Goal: Task Accomplishment & Management: Manage account settings

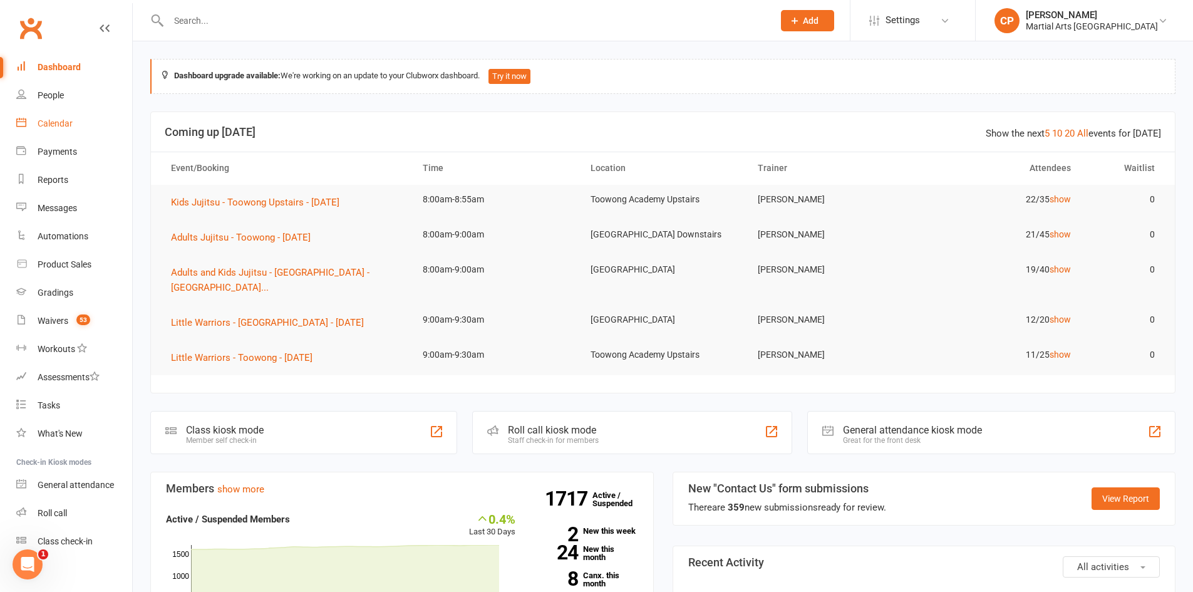
drag, startPoint x: 61, startPoint y: 111, endPoint x: 65, endPoint y: 128, distance: 17.8
click at [61, 112] on link "Calendar" at bounding box center [74, 124] width 116 height 28
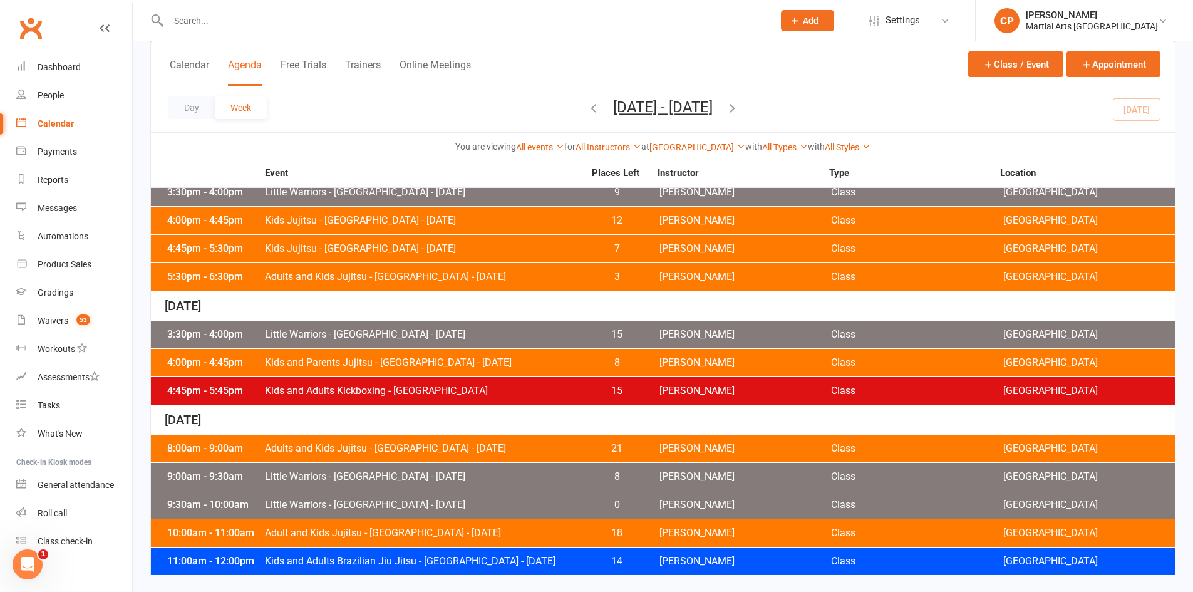
scroll to position [500, 0]
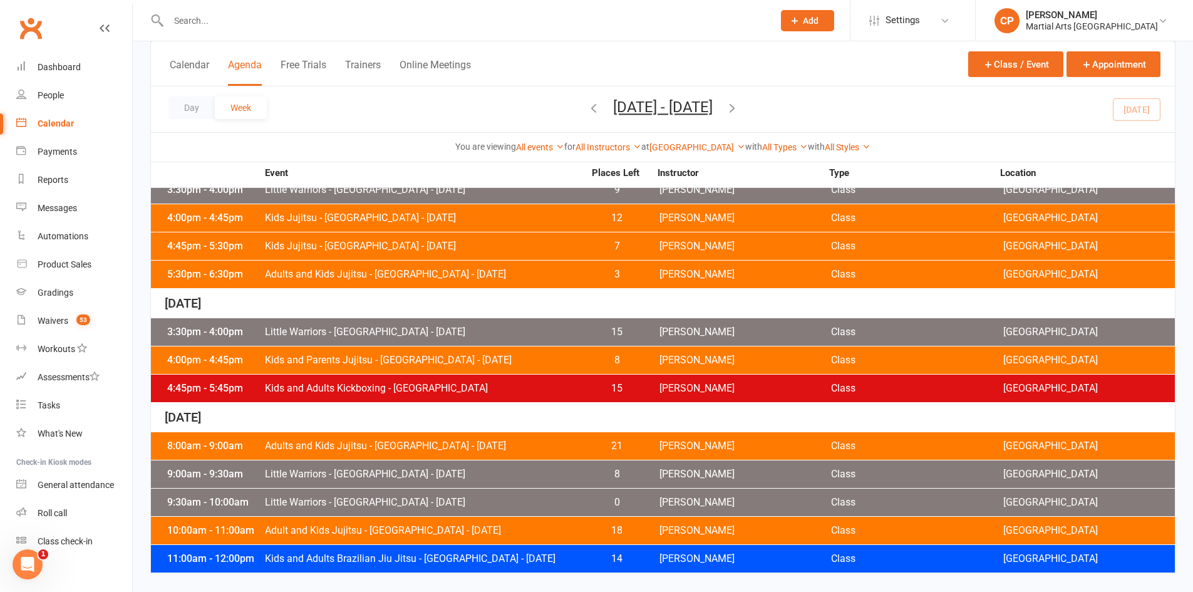
click at [442, 336] on span "Little Warriors - [GEOGRAPHIC_DATA] - [DATE]" at bounding box center [424, 332] width 320 height 10
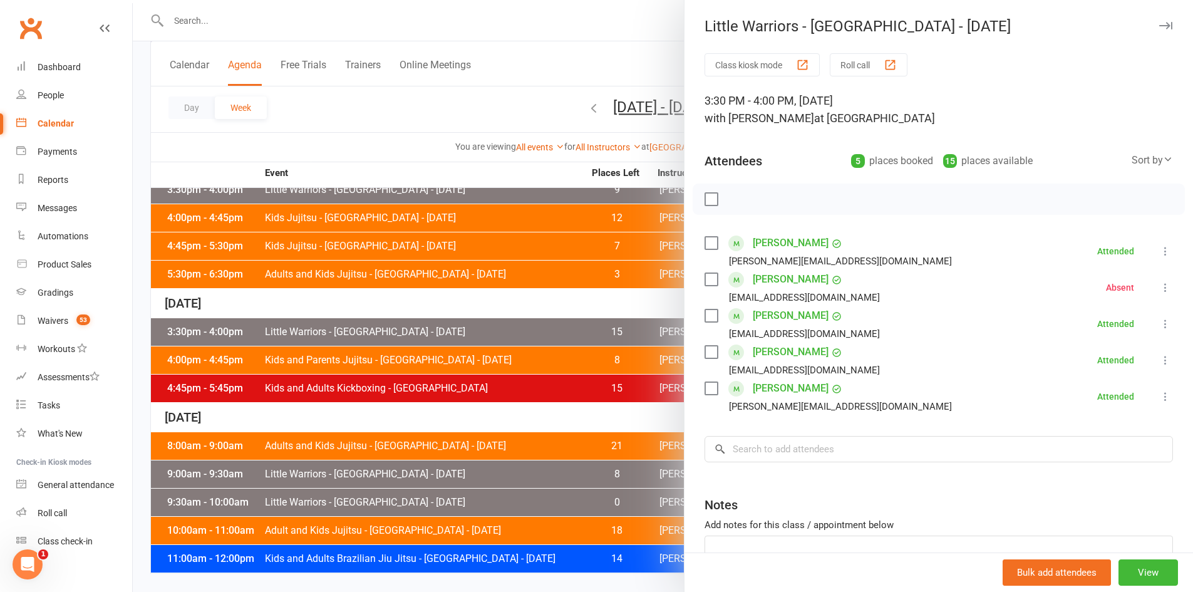
click at [336, 139] on div at bounding box center [663, 296] width 1061 height 592
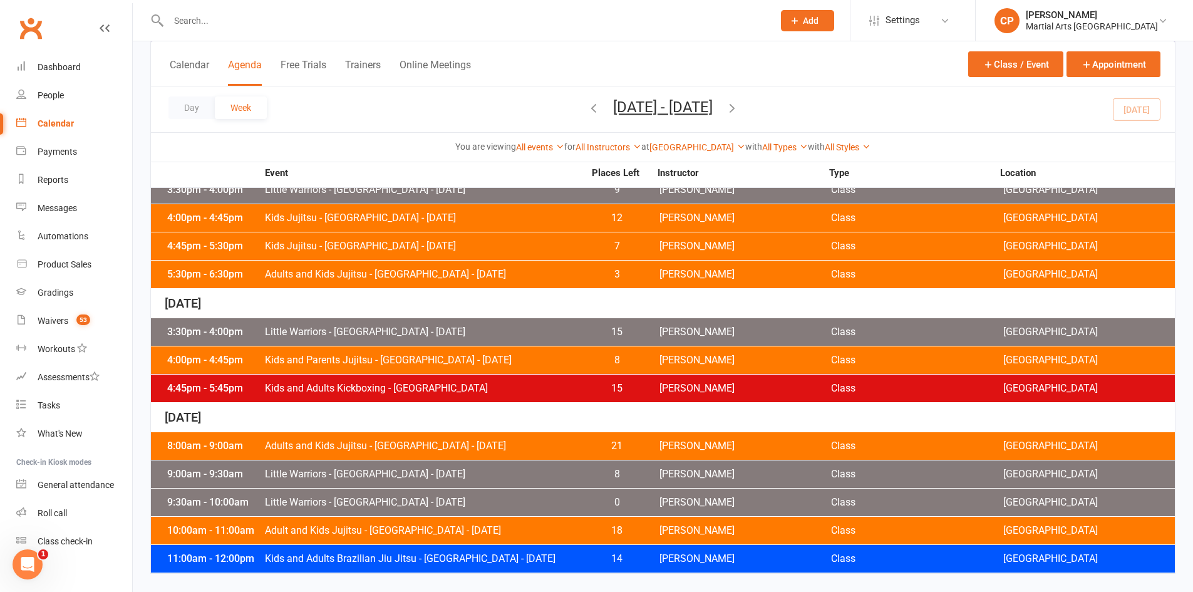
click at [410, 365] on span "Kids and Parents Jujitsu - [GEOGRAPHIC_DATA] - [DATE]" at bounding box center [424, 360] width 320 height 10
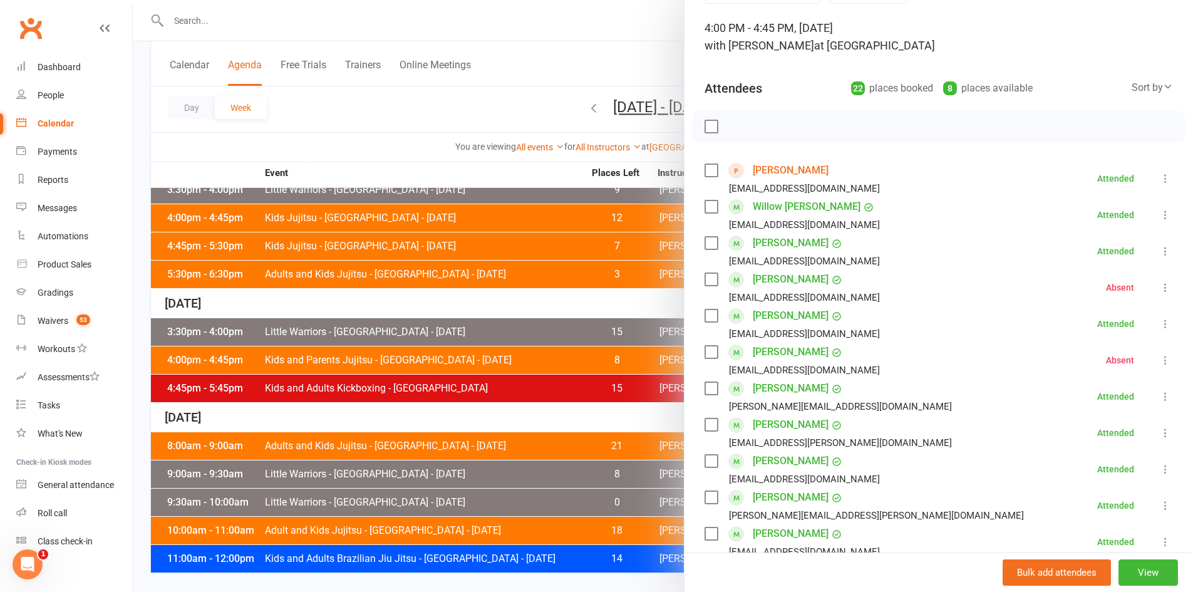
scroll to position [0, 0]
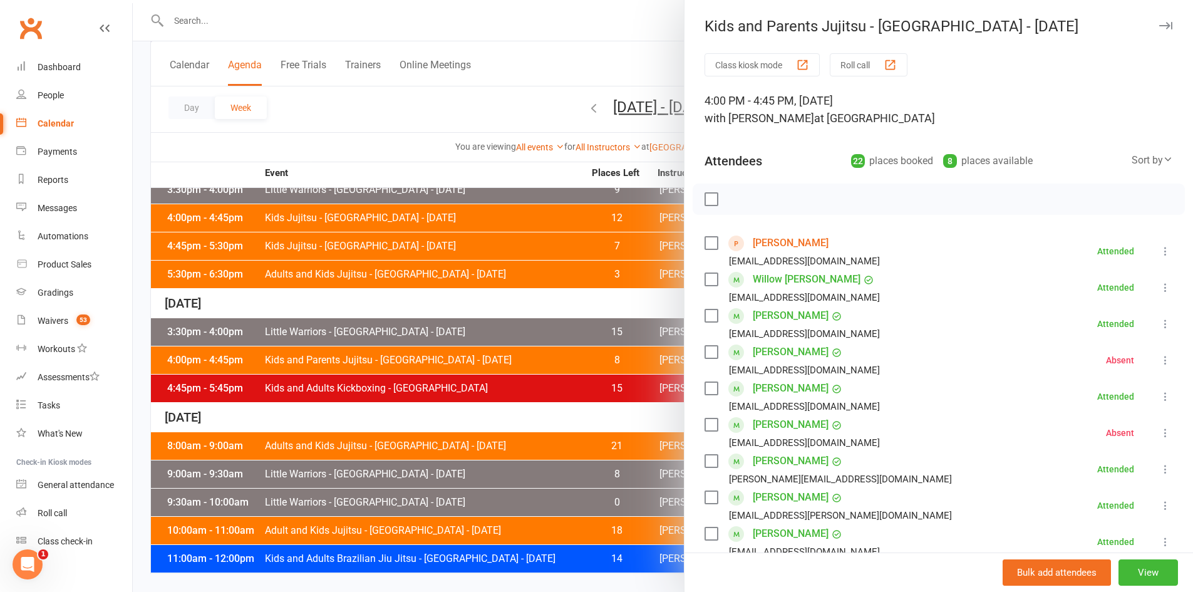
click at [397, 134] on div at bounding box center [663, 296] width 1061 height 592
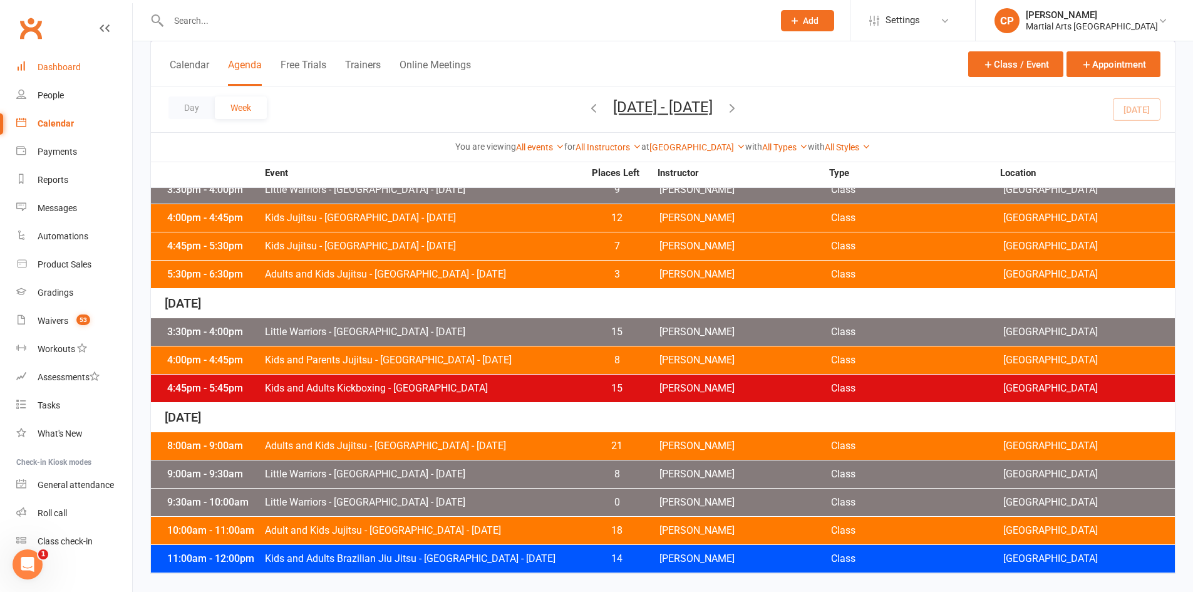
click at [69, 70] on div "Dashboard" at bounding box center [59, 67] width 43 height 10
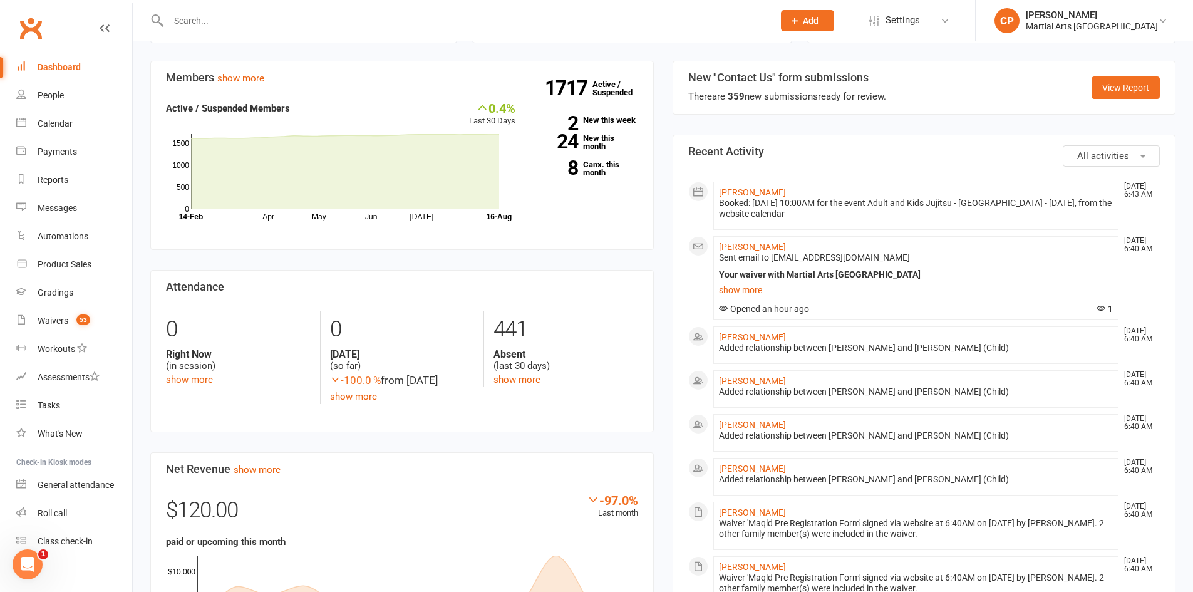
scroll to position [501, 0]
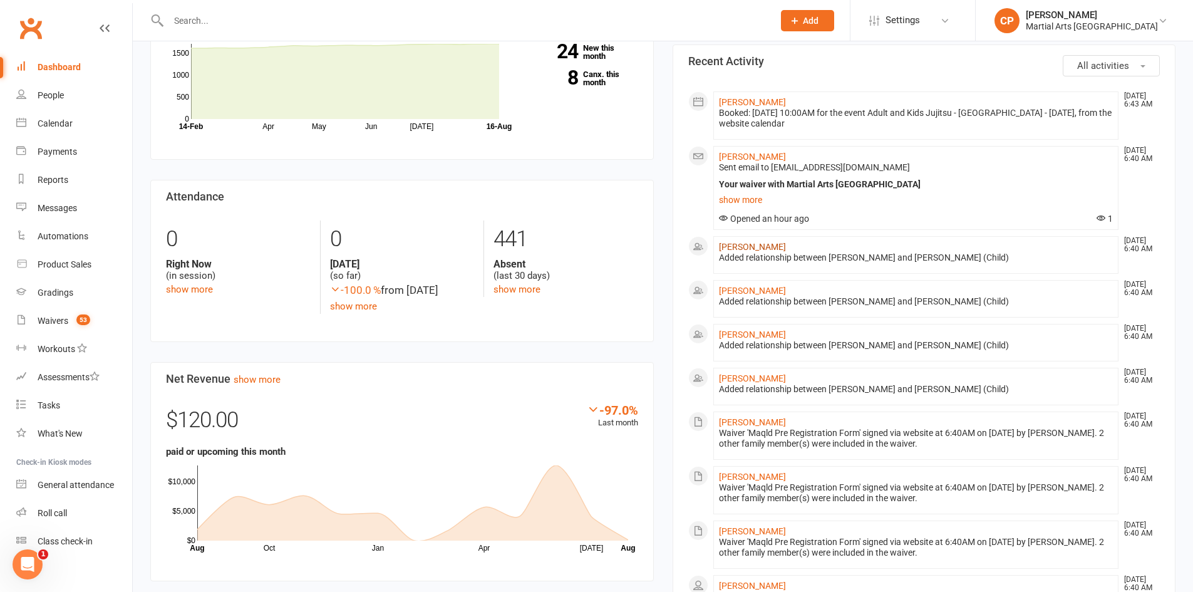
click at [746, 242] on link "[PERSON_NAME]" at bounding box center [752, 247] width 67 height 10
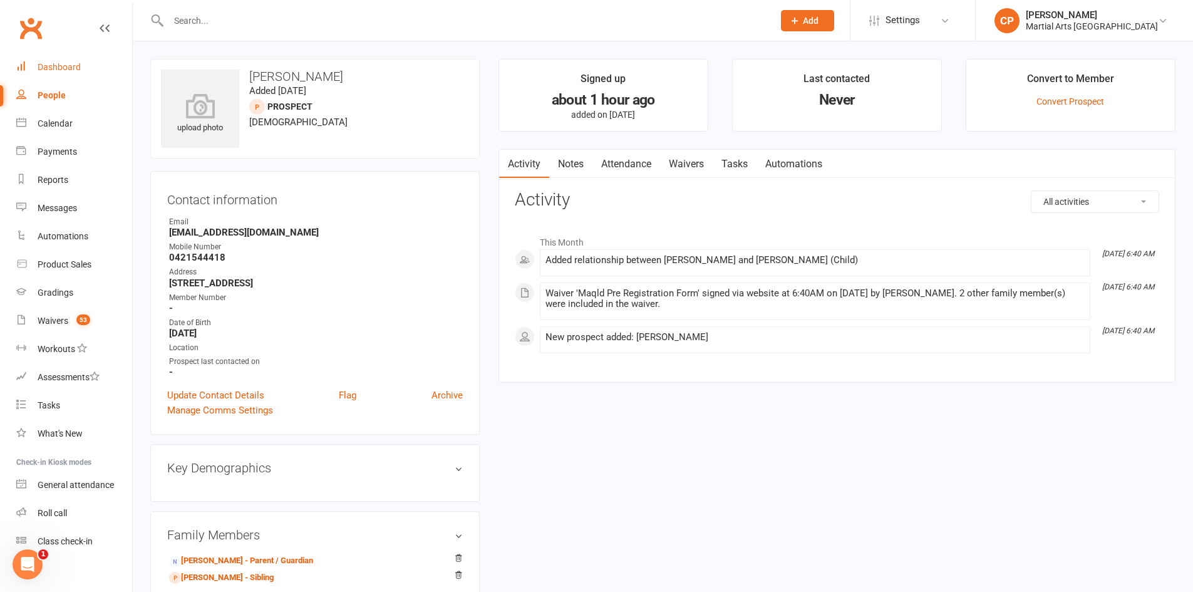
click at [67, 72] on div "Dashboard" at bounding box center [59, 67] width 43 height 10
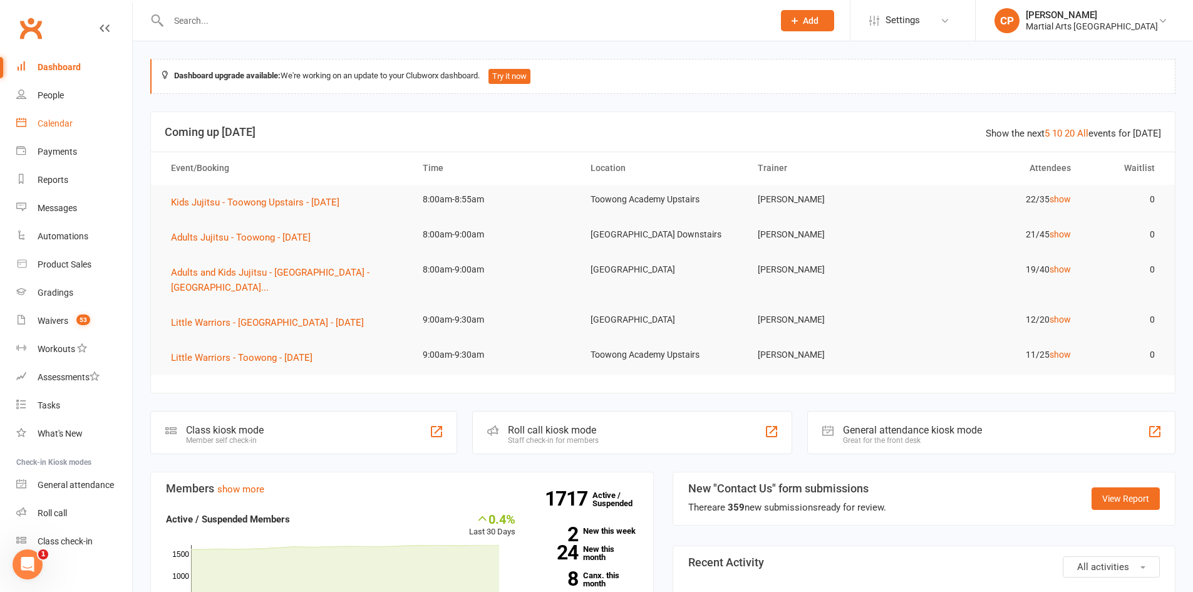
click at [53, 123] on div "Calendar" at bounding box center [55, 123] width 35 height 10
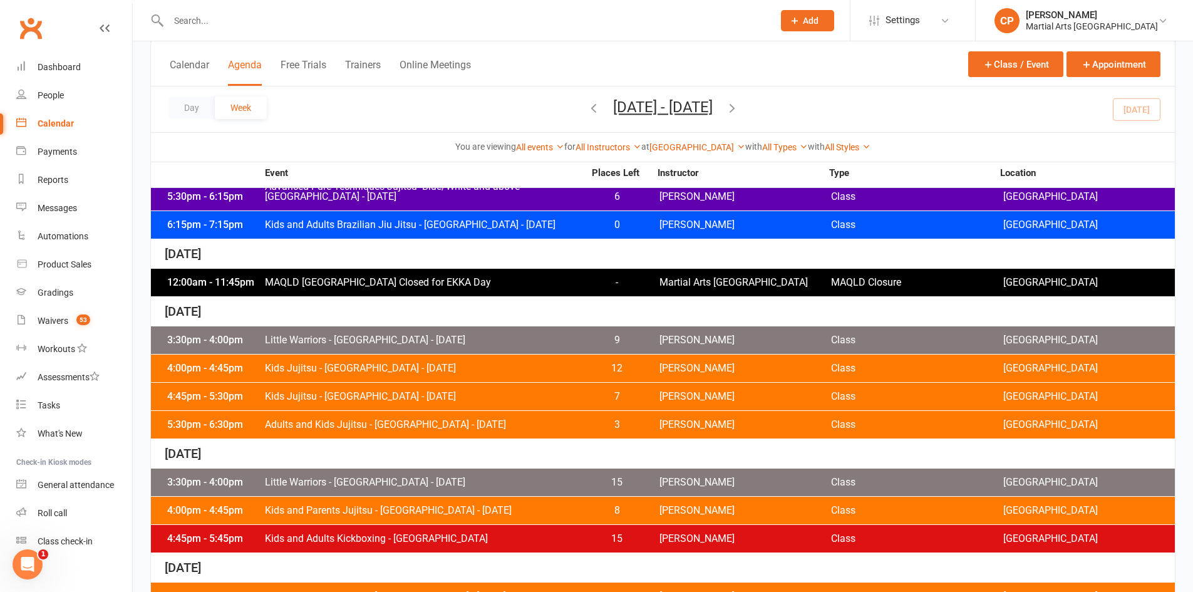
scroll to position [500, 0]
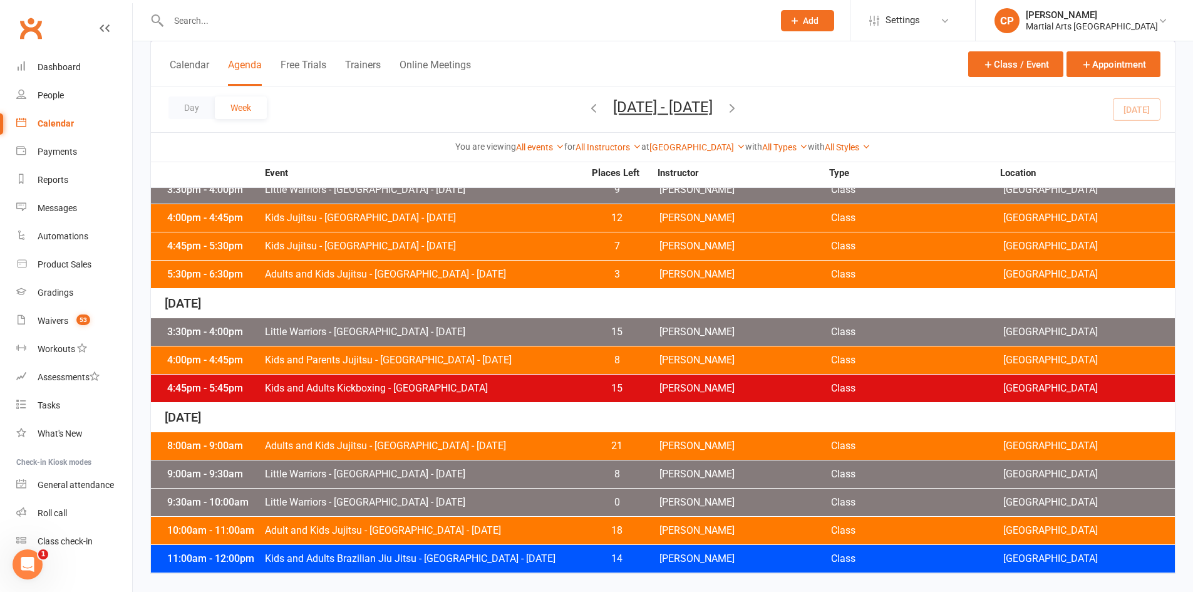
click at [457, 449] on span "Adults and Kids Jujitsu - [GEOGRAPHIC_DATA] - [DATE]" at bounding box center [424, 446] width 320 height 10
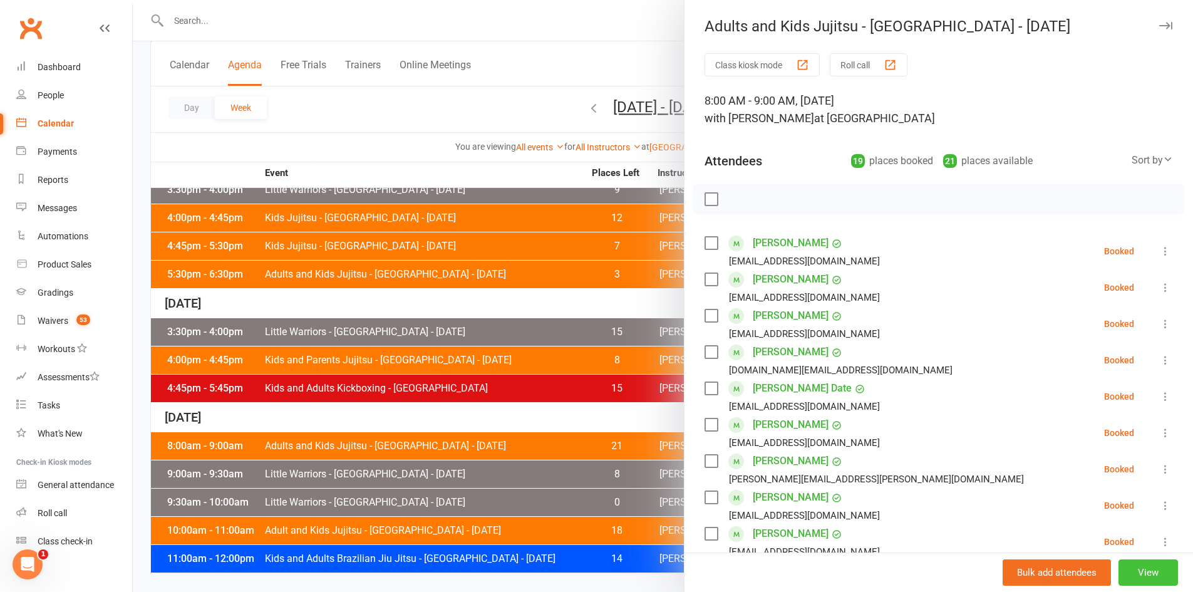
click at [1135, 569] on button "View" at bounding box center [1149, 572] width 60 height 26
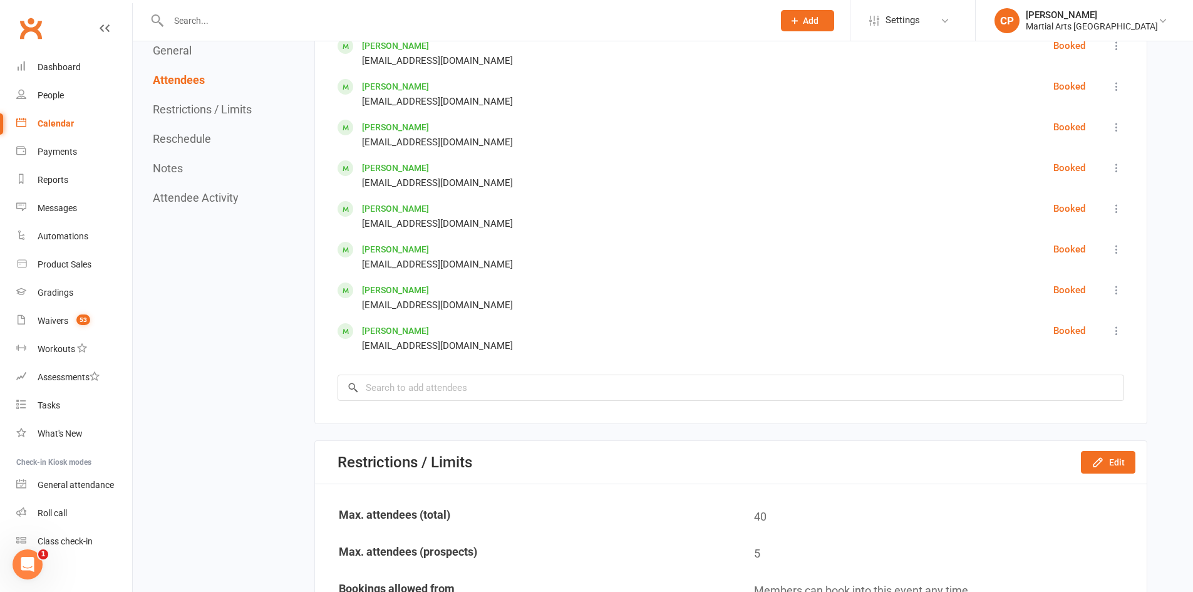
scroll to position [1190, 0]
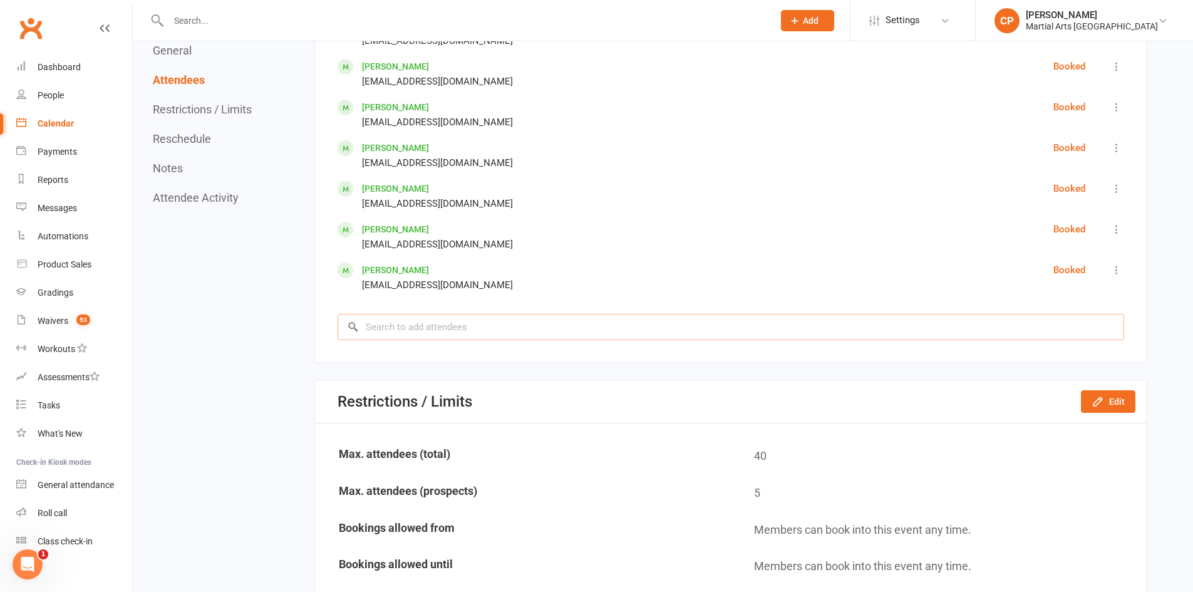
click at [388, 323] on input "search" at bounding box center [731, 327] width 787 height 26
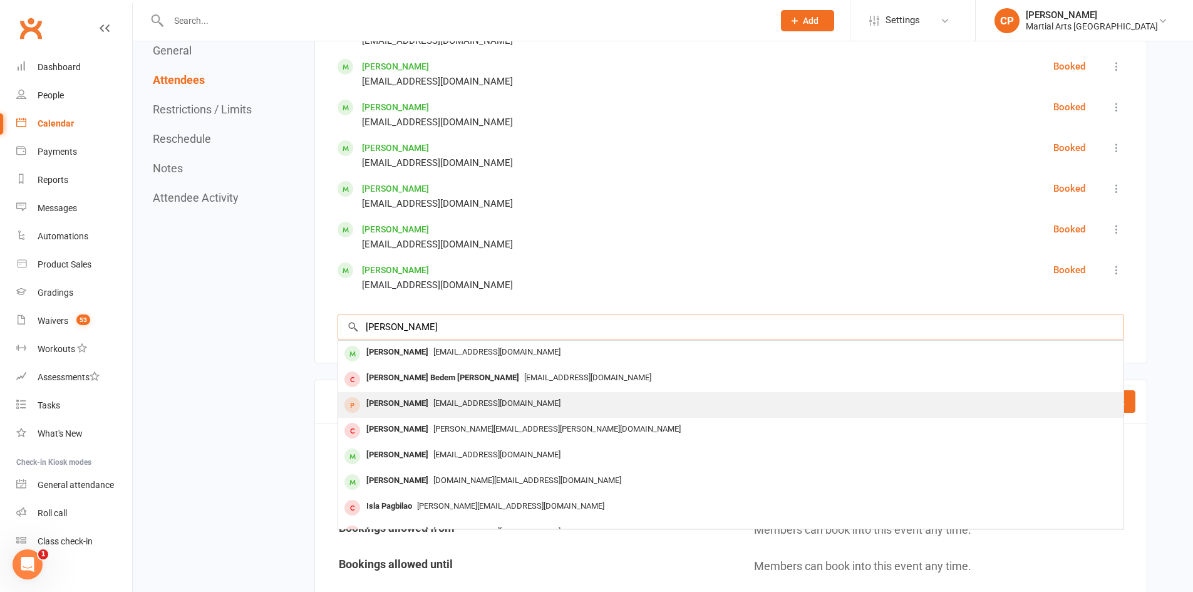
type input "[PERSON_NAME]"
click at [413, 403] on div "[PERSON_NAME]" at bounding box center [397, 404] width 72 height 18
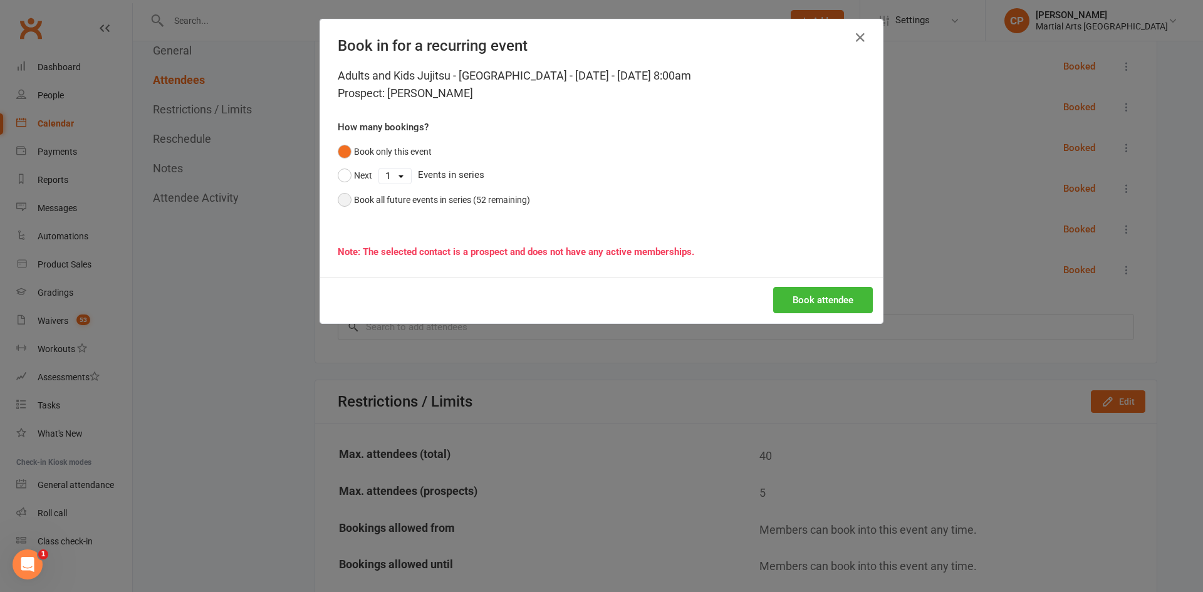
click at [439, 197] on div "Book all future events in series (52 remaining)" at bounding box center [442, 200] width 176 height 14
click at [819, 304] on button "Book attendee" at bounding box center [823, 300] width 100 height 26
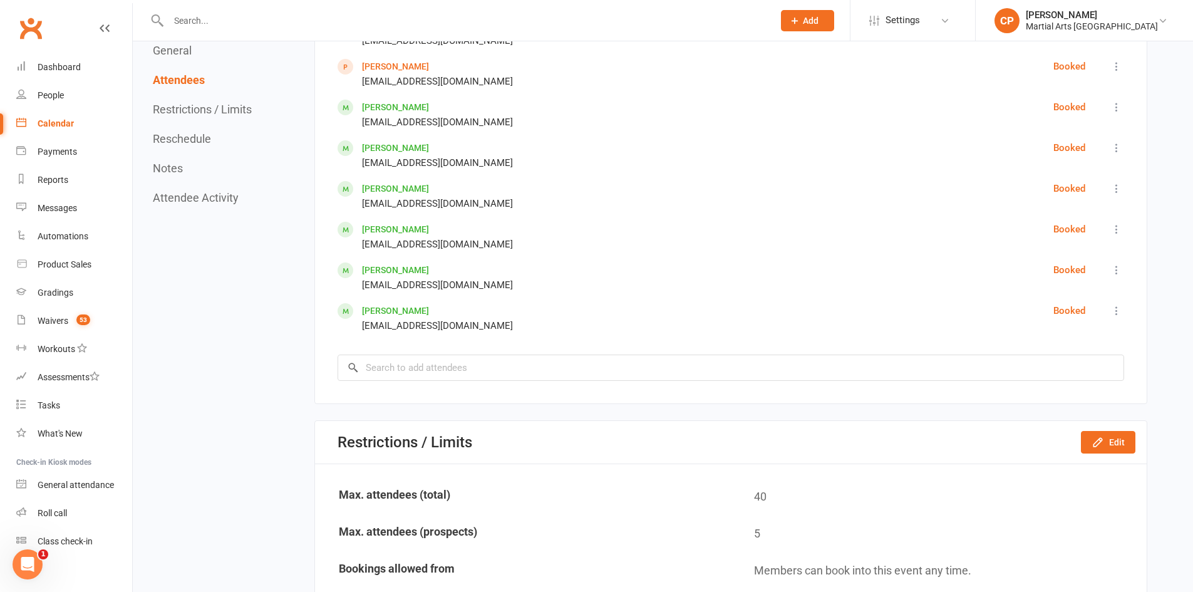
click at [299, 203] on div "General Attendees Restrictions / Limits Reschedule Notes Attendee Activity Gene…" at bounding box center [650, 465] width 995 height 2982
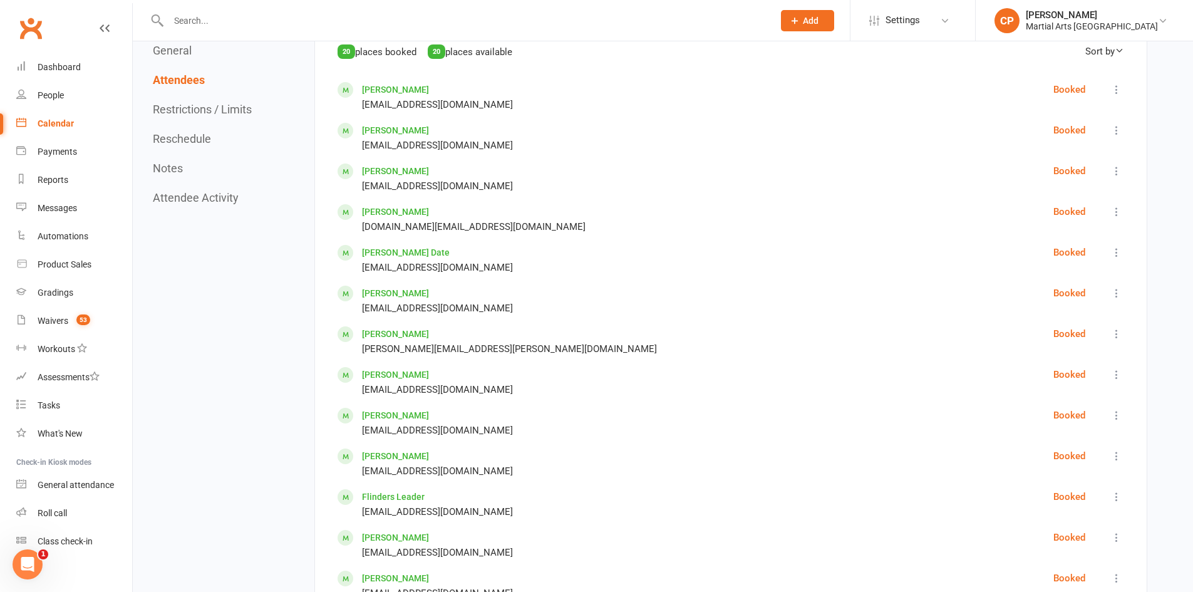
scroll to position [626, 0]
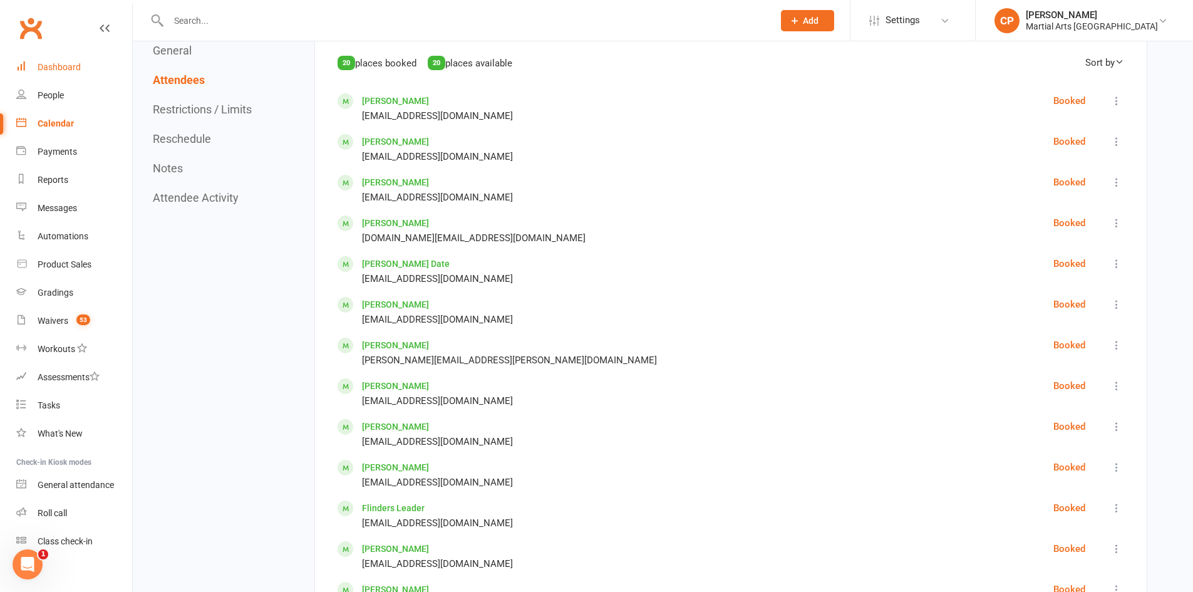
click at [67, 65] on div "Dashboard" at bounding box center [59, 67] width 43 height 10
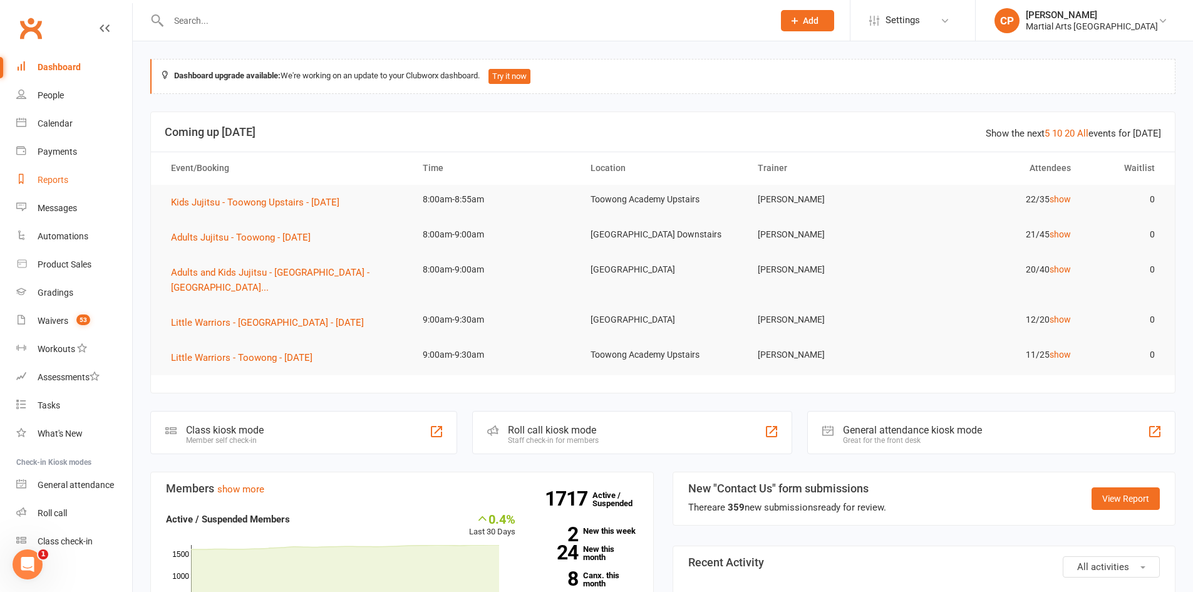
click at [55, 182] on div "Reports" at bounding box center [53, 180] width 31 height 10
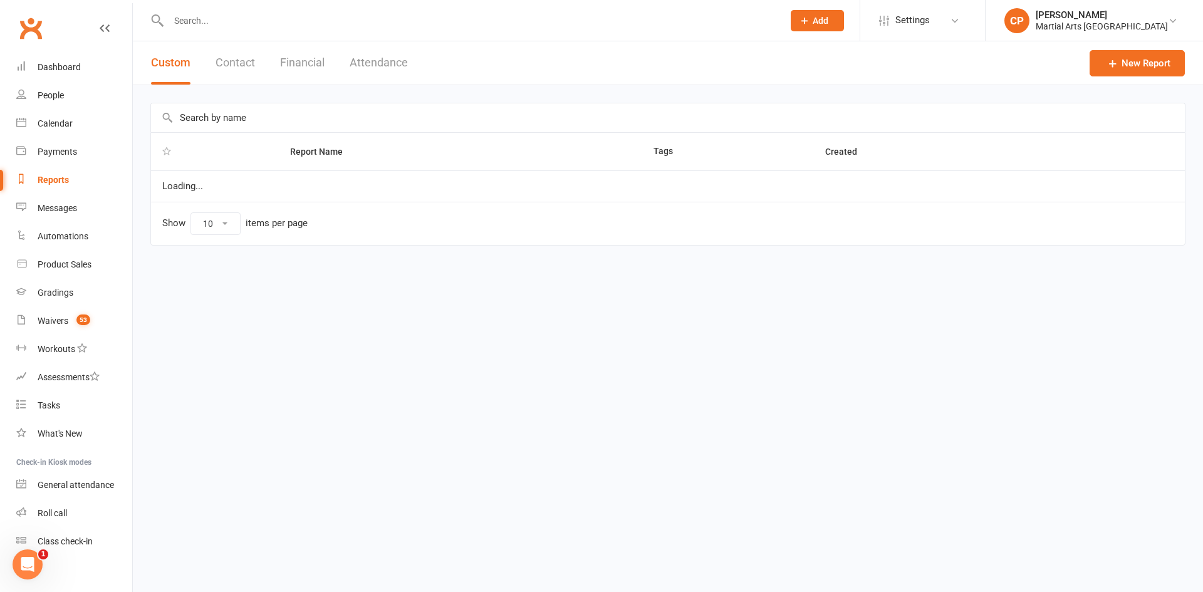
select select "100"
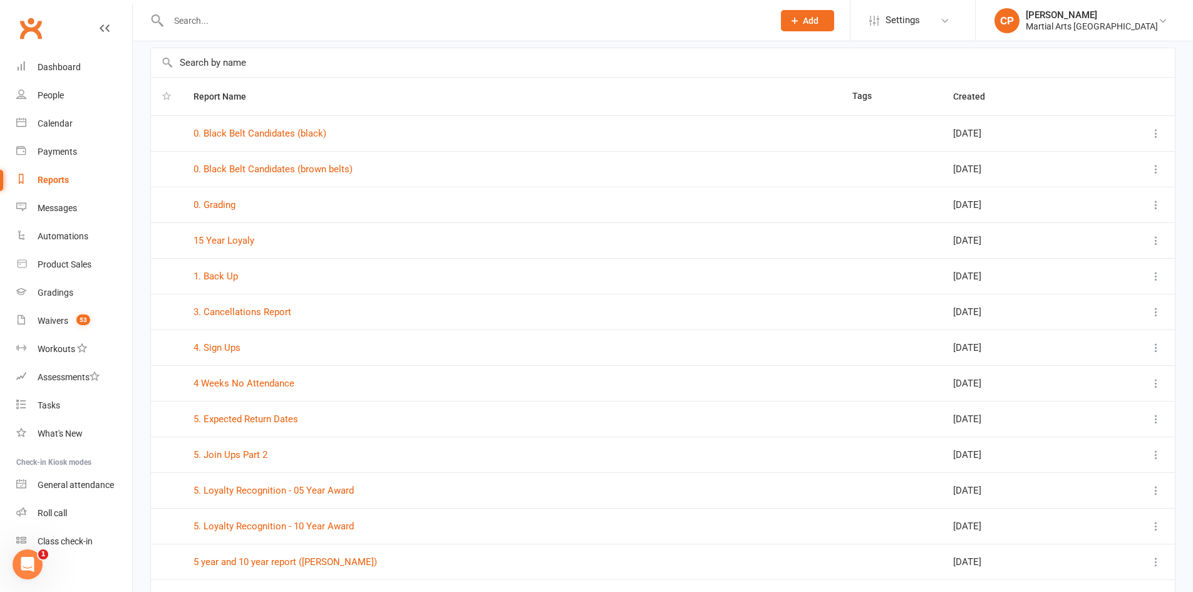
scroll to position [188, 0]
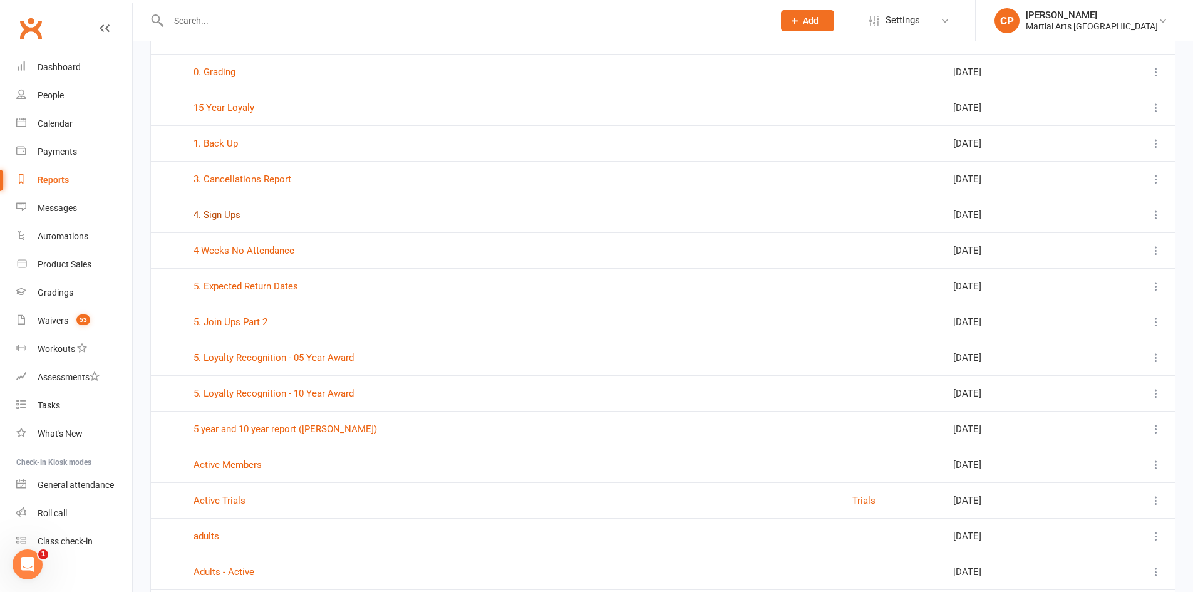
click at [223, 215] on link "4. Sign Ups" at bounding box center [217, 214] width 47 height 11
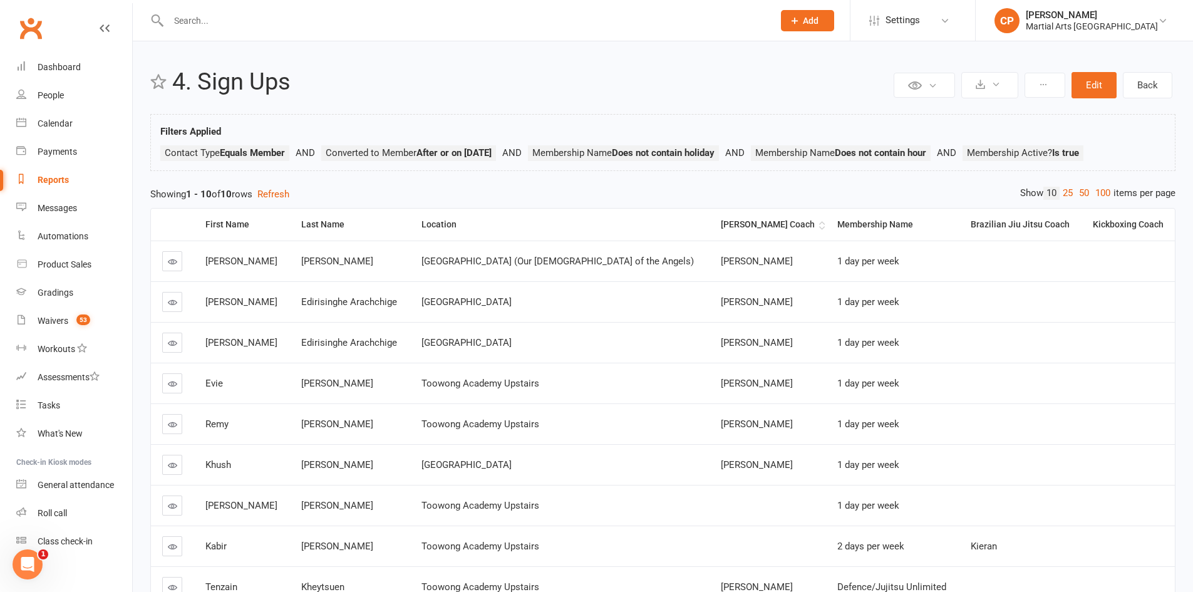
click at [721, 222] on div "[PERSON_NAME] Coach" at bounding box center [769, 224] width 96 height 9
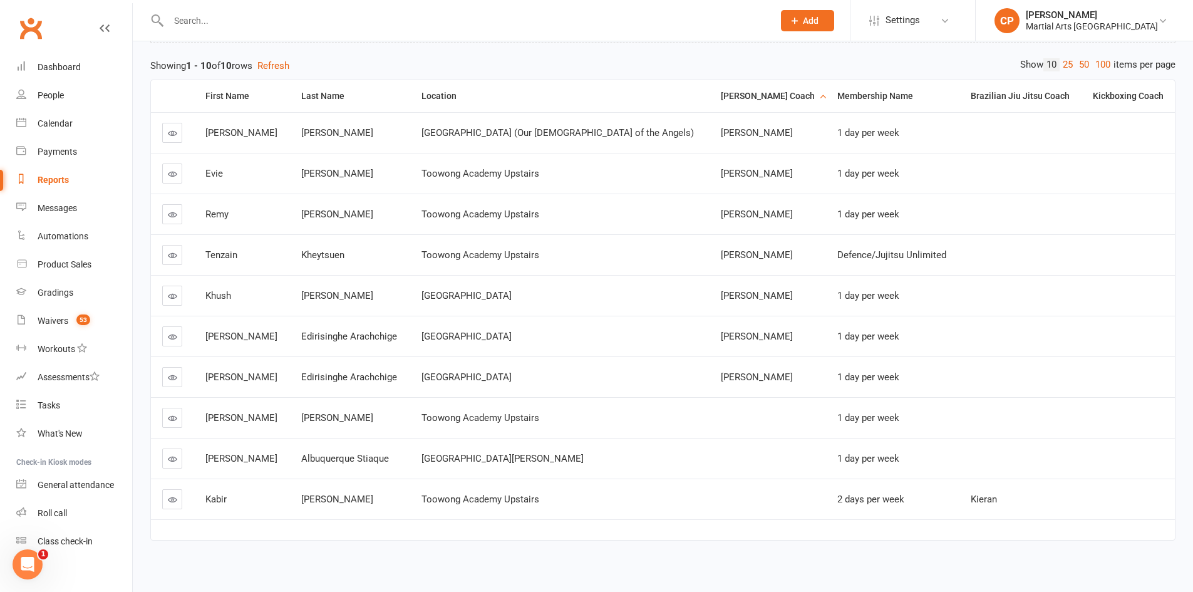
scroll to position [137, 0]
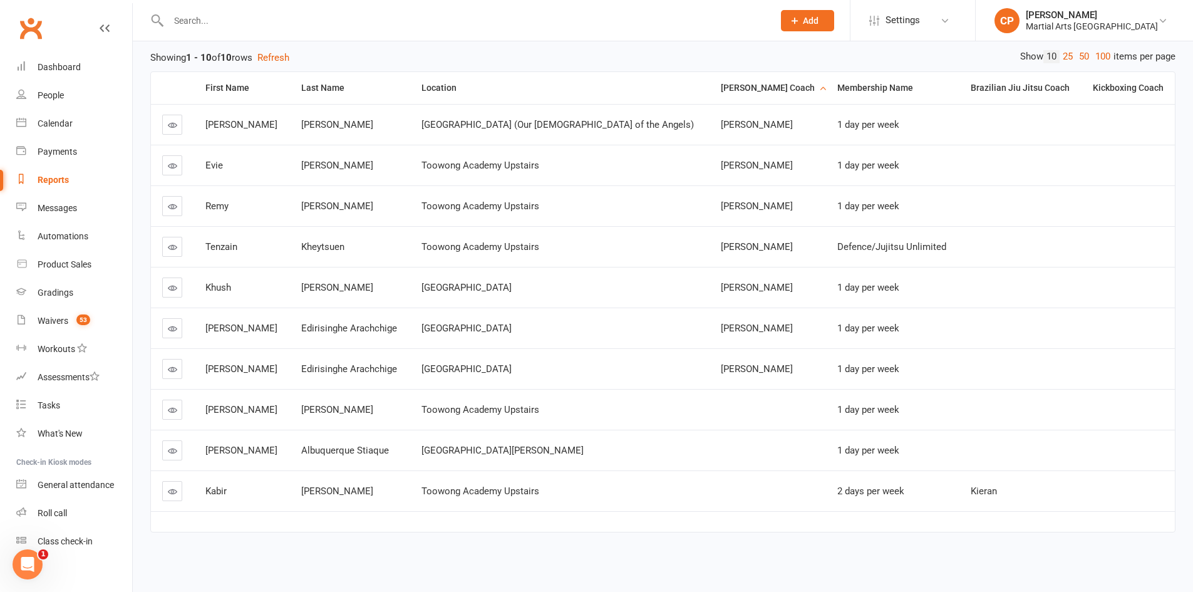
click at [63, 182] on div "Reports" at bounding box center [53, 180] width 31 height 10
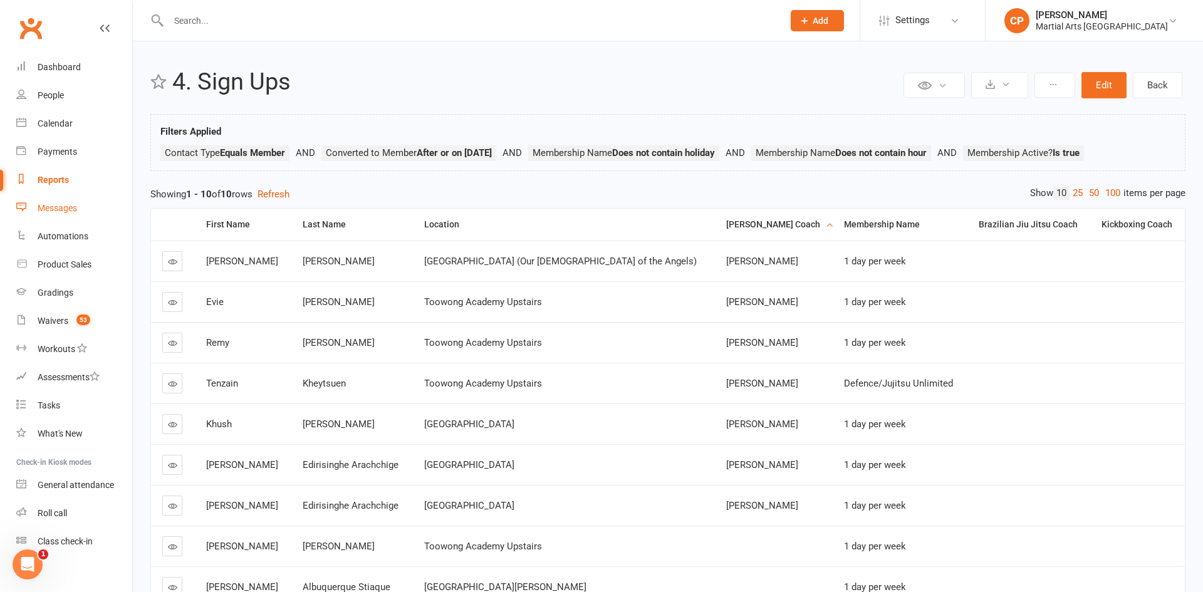
select select "100"
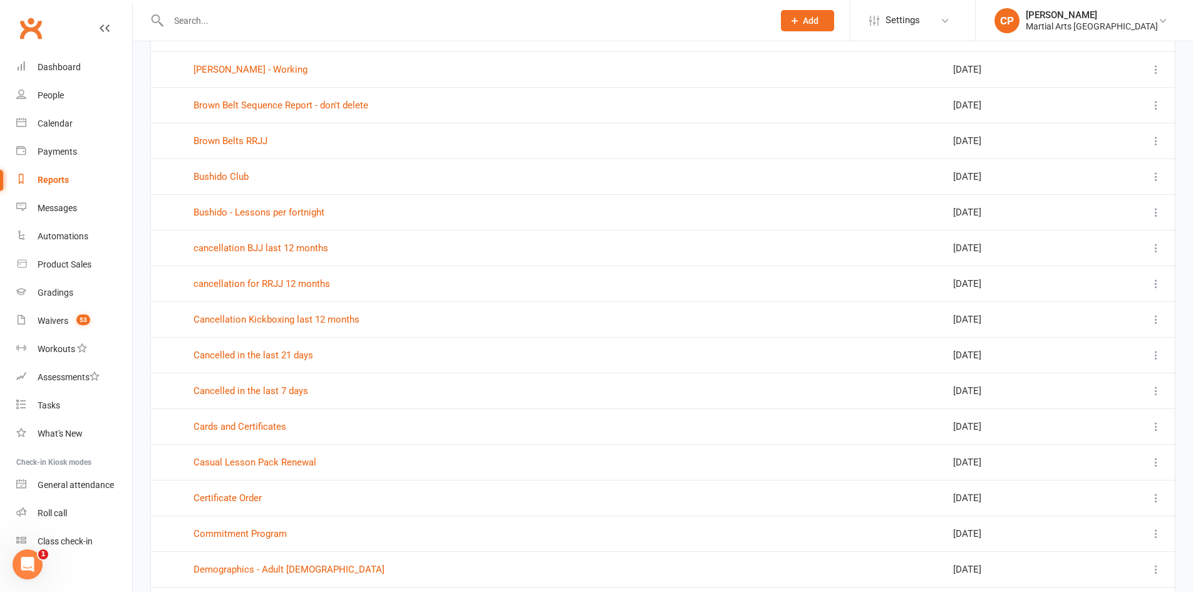
scroll to position [2130, 0]
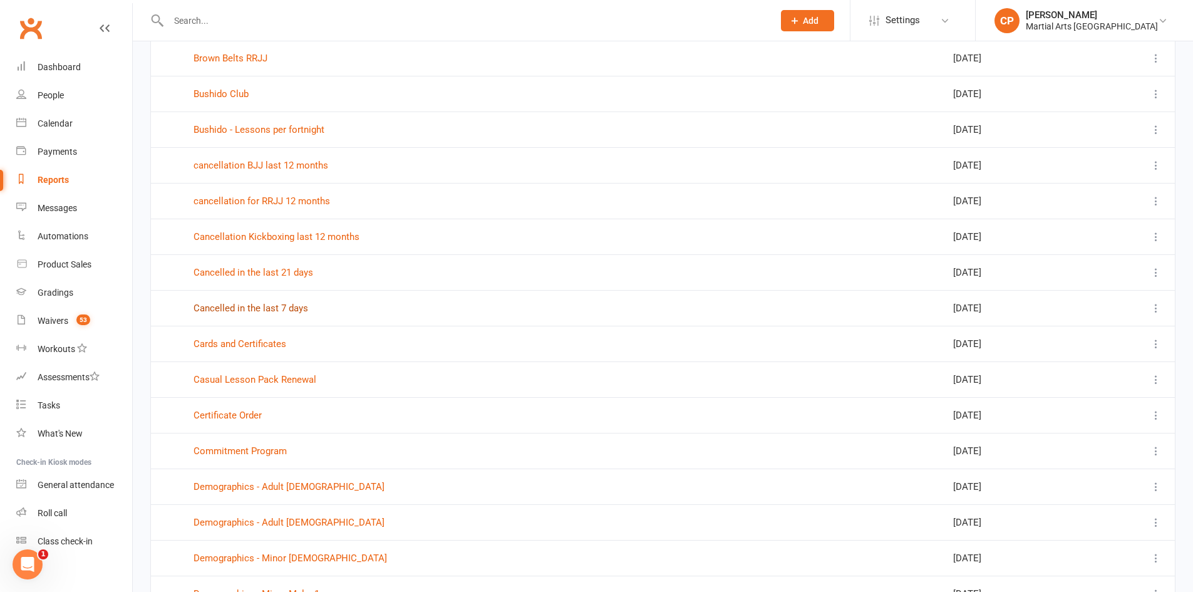
click at [238, 309] on link "Cancelled in the last 7 days" at bounding box center [251, 308] width 115 height 11
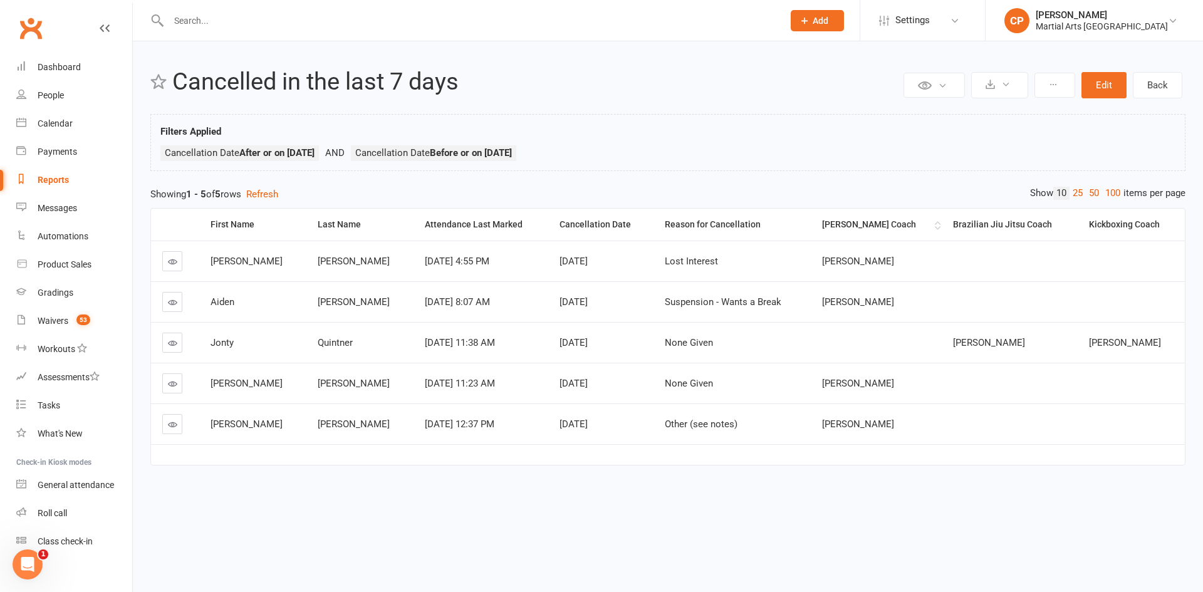
click at [851, 226] on div "[PERSON_NAME] Coach" at bounding box center [876, 224] width 109 height 9
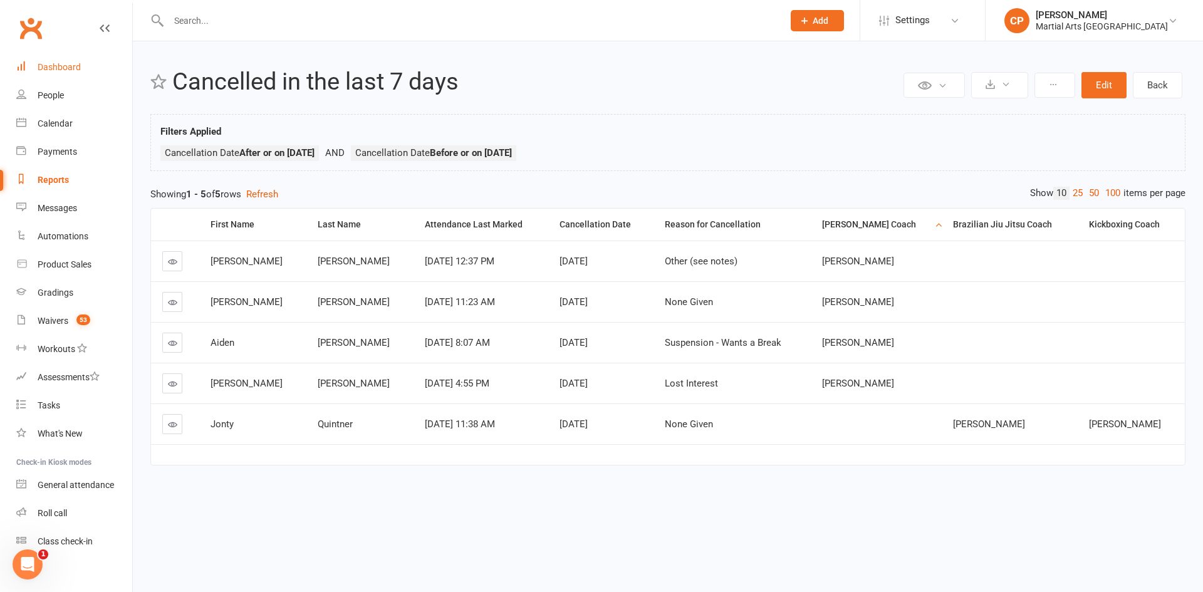
click at [70, 65] on div "Dashboard" at bounding box center [59, 67] width 43 height 10
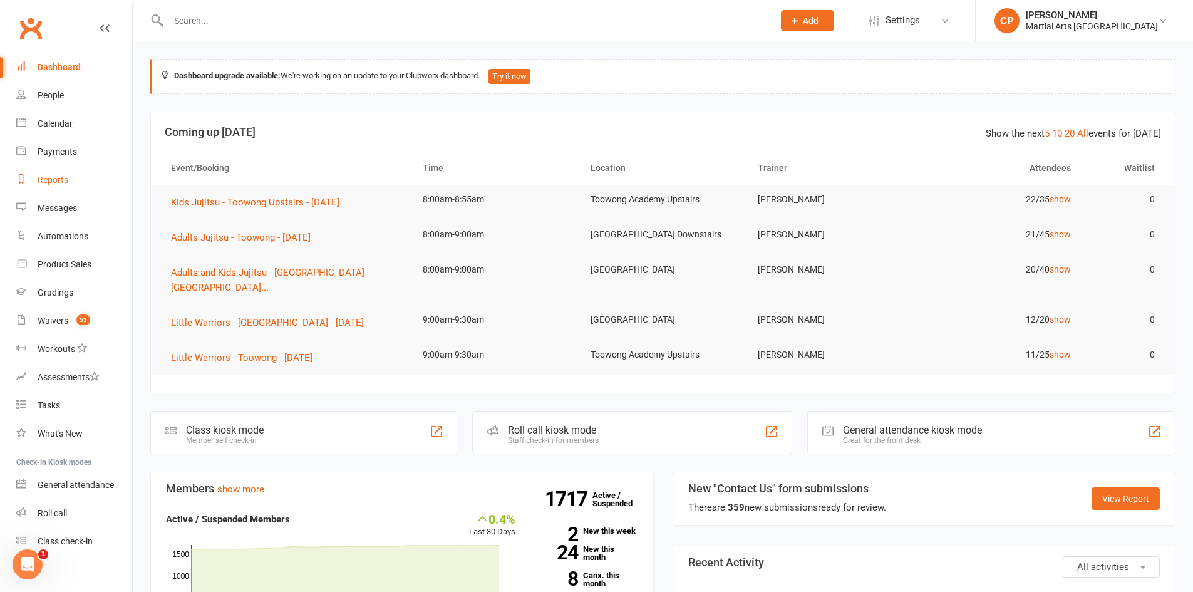
click at [42, 180] on div "Reports" at bounding box center [53, 180] width 31 height 10
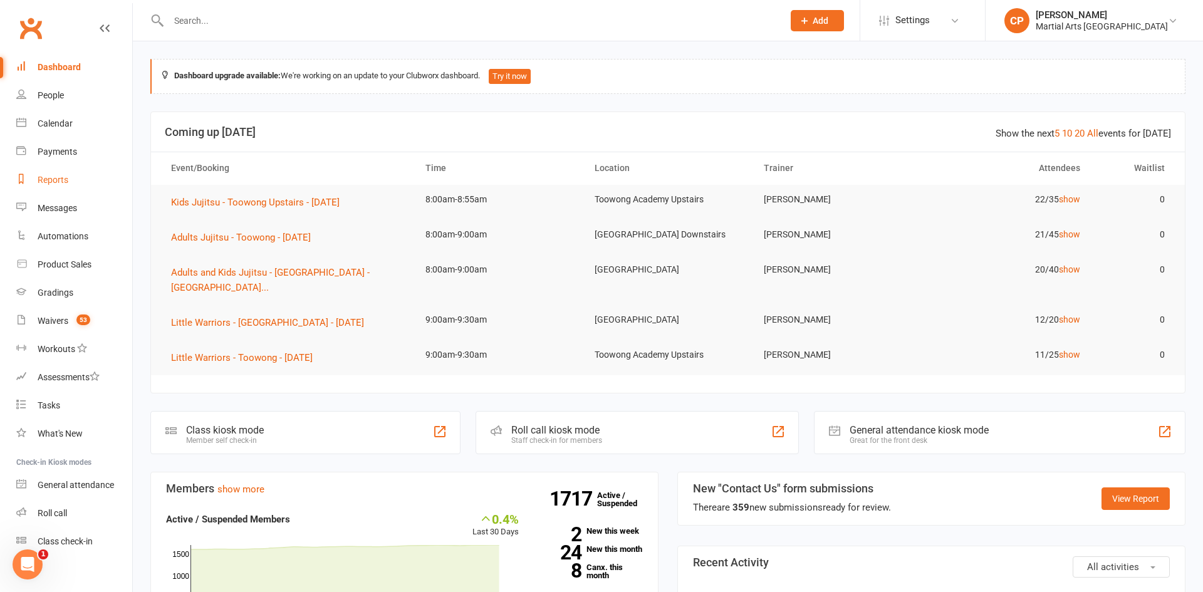
select select "100"
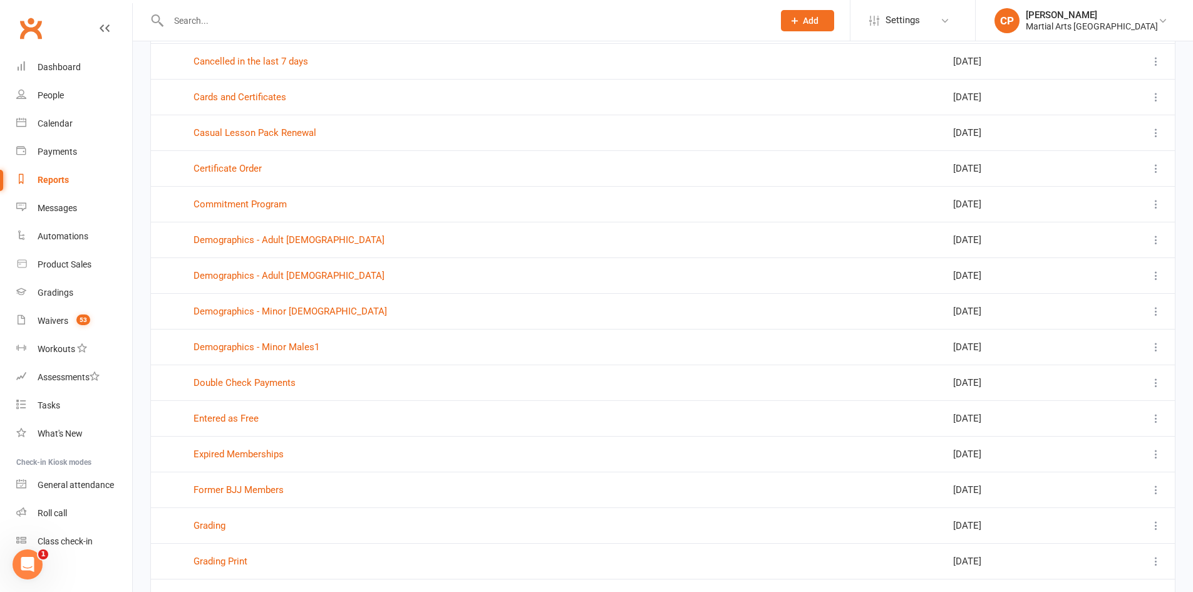
scroll to position [3246, 0]
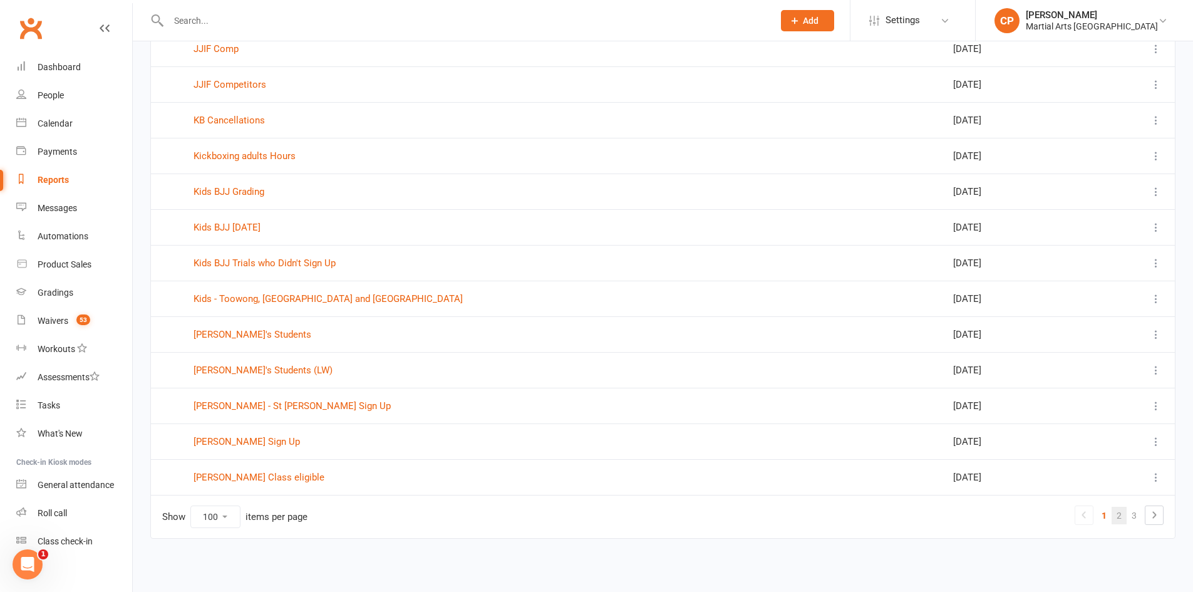
click at [1122, 517] on link "2" at bounding box center [1119, 516] width 15 height 18
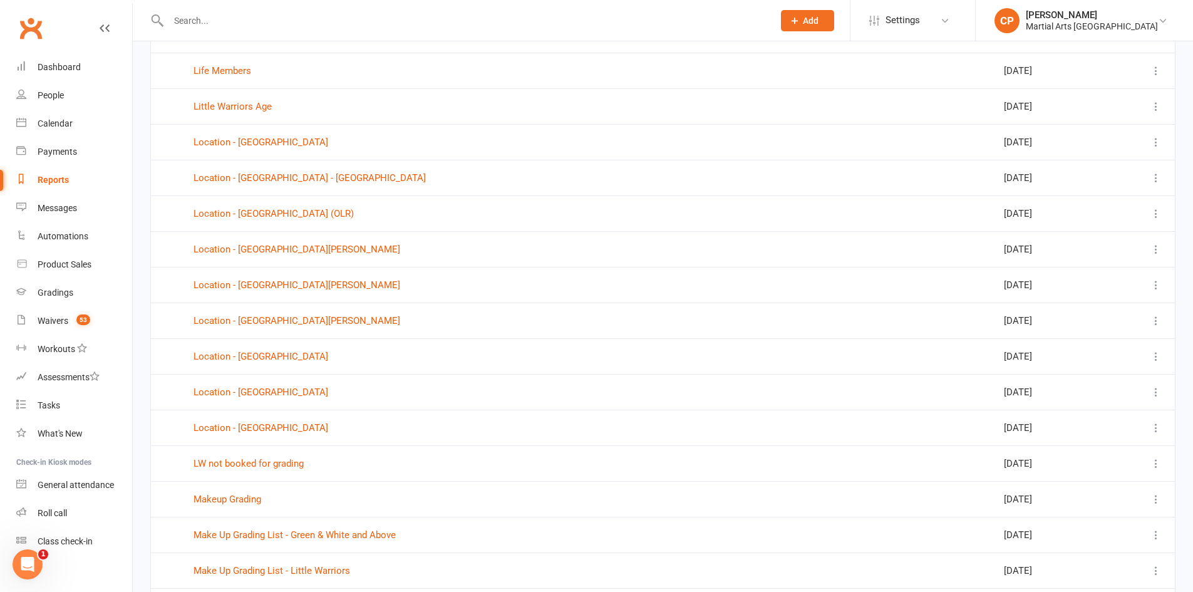
scroll to position [189, 0]
click at [309, 179] on link "Location - [GEOGRAPHIC_DATA] - [GEOGRAPHIC_DATA]" at bounding box center [310, 178] width 232 height 11
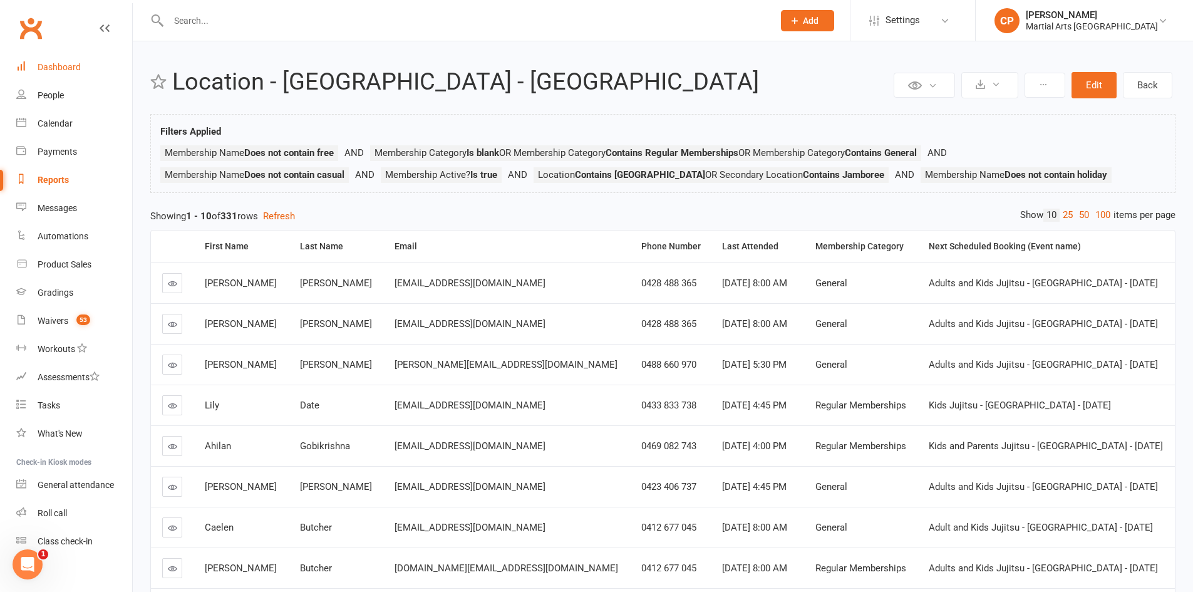
click at [51, 53] on link "Dashboard" at bounding box center [74, 67] width 116 height 28
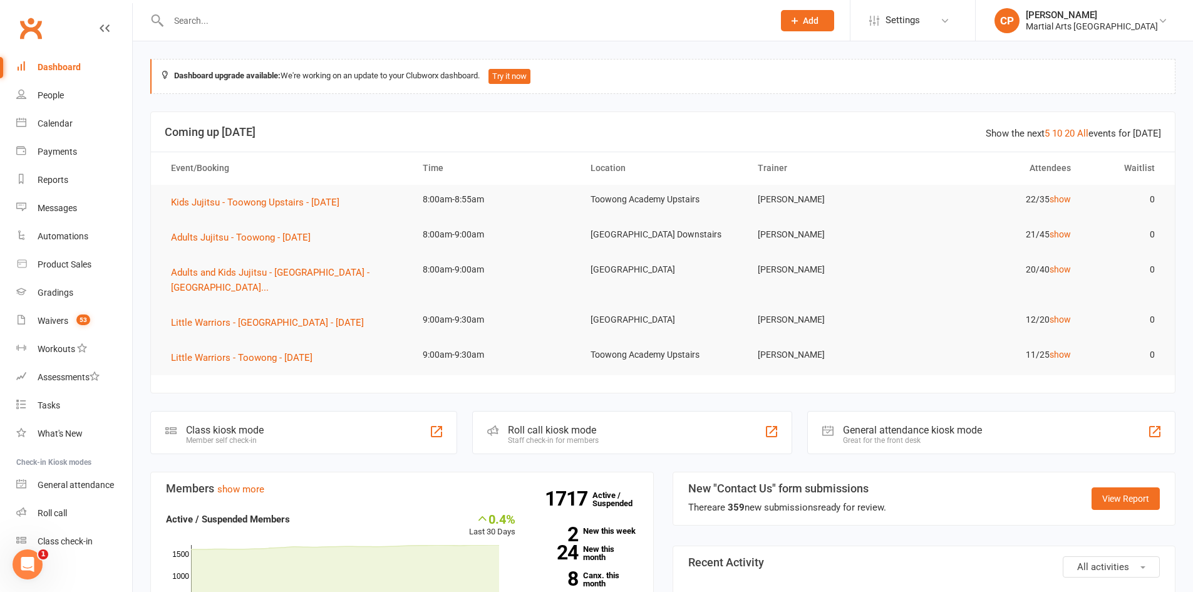
click at [240, 28] on input "text" at bounding box center [465, 21] width 600 height 18
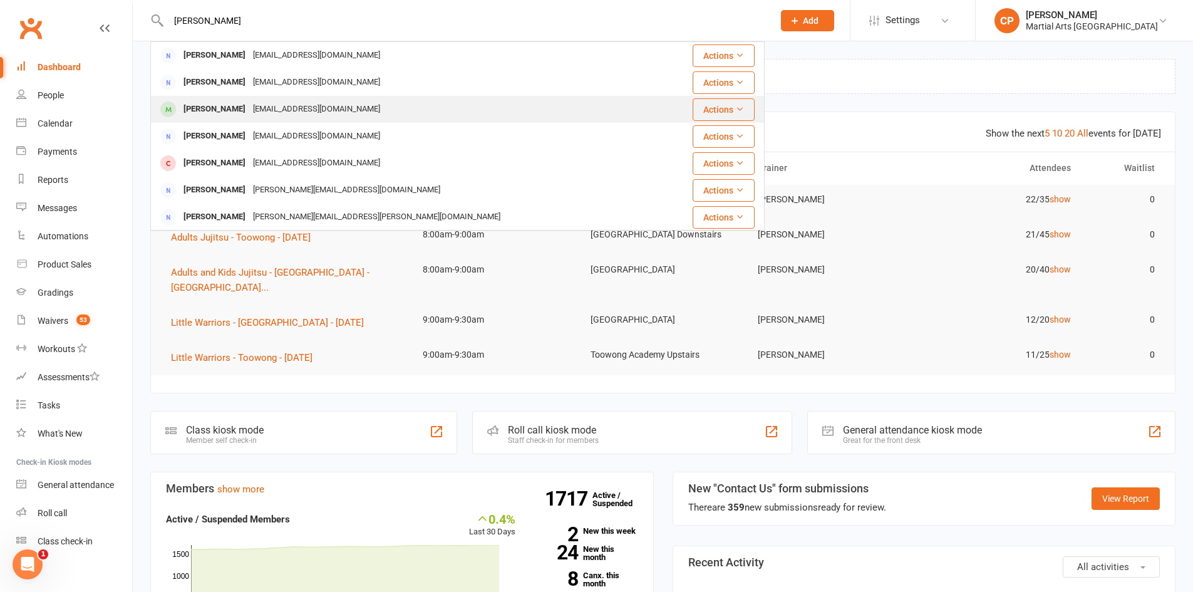
type input "[PERSON_NAME]"
click at [249, 103] on div "[EMAIL_ADDRESS][DOMAIN_NAME]" at bounding box center [316, 109] width 135 height 18
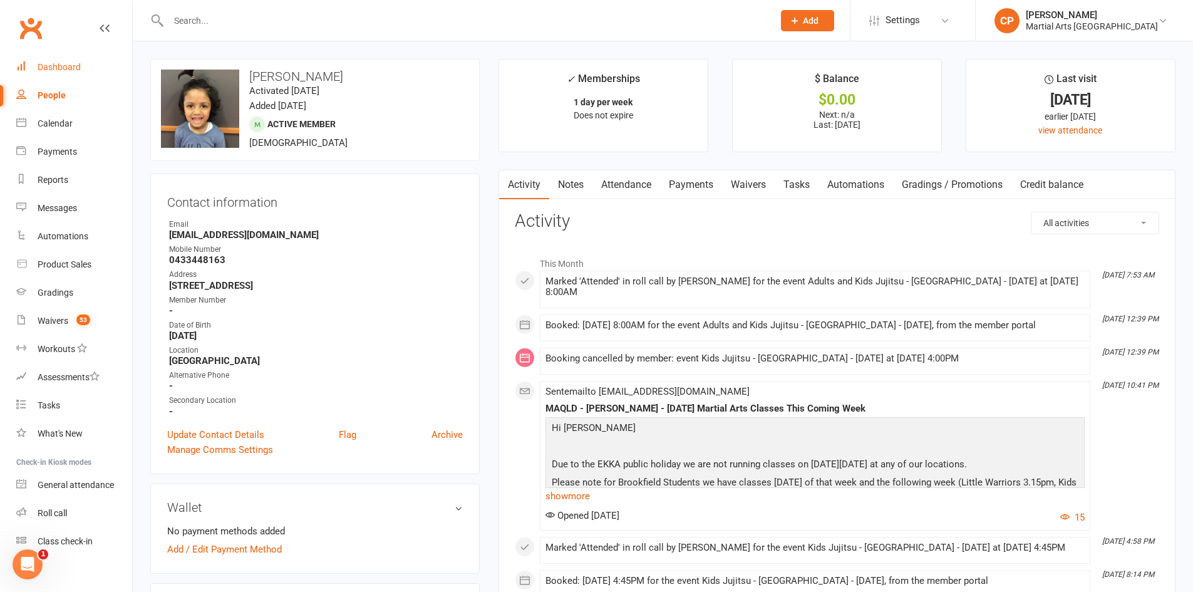
drag, startPoint x: 61, startPoint y: 71, endPoint x: 104, endPoint y: 75, distance: 43.4
click at [61, 71] on div "Dashboard" at bounding box center [59, 67] width 43 height 10
